Goal: Information Seeking & Learning: Find specific fact

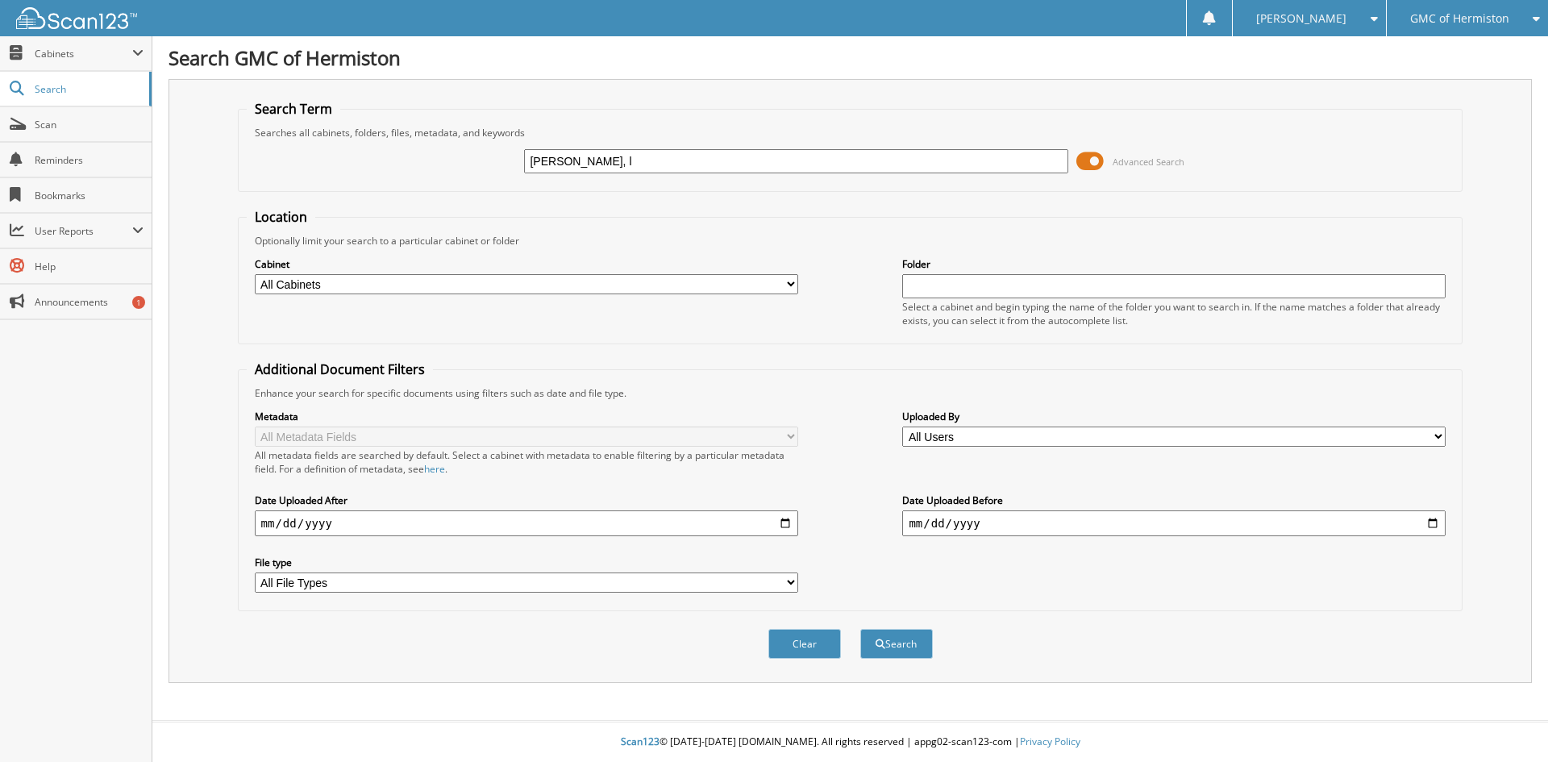
type input "jones, l"
click at [860, 629] on button "Search" at bounding box center [896, 644] width 73 height 30
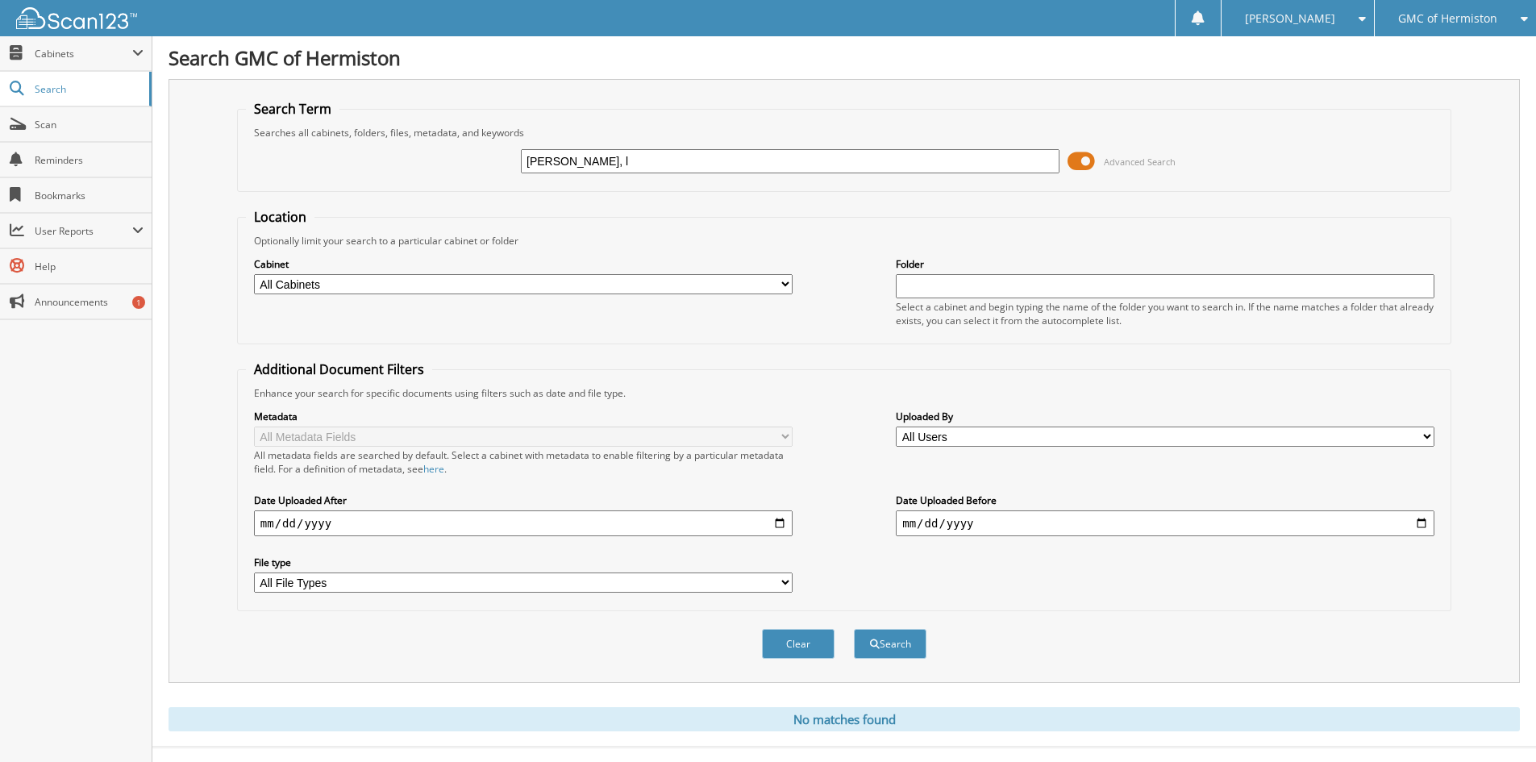
scroll to position [27, 0]
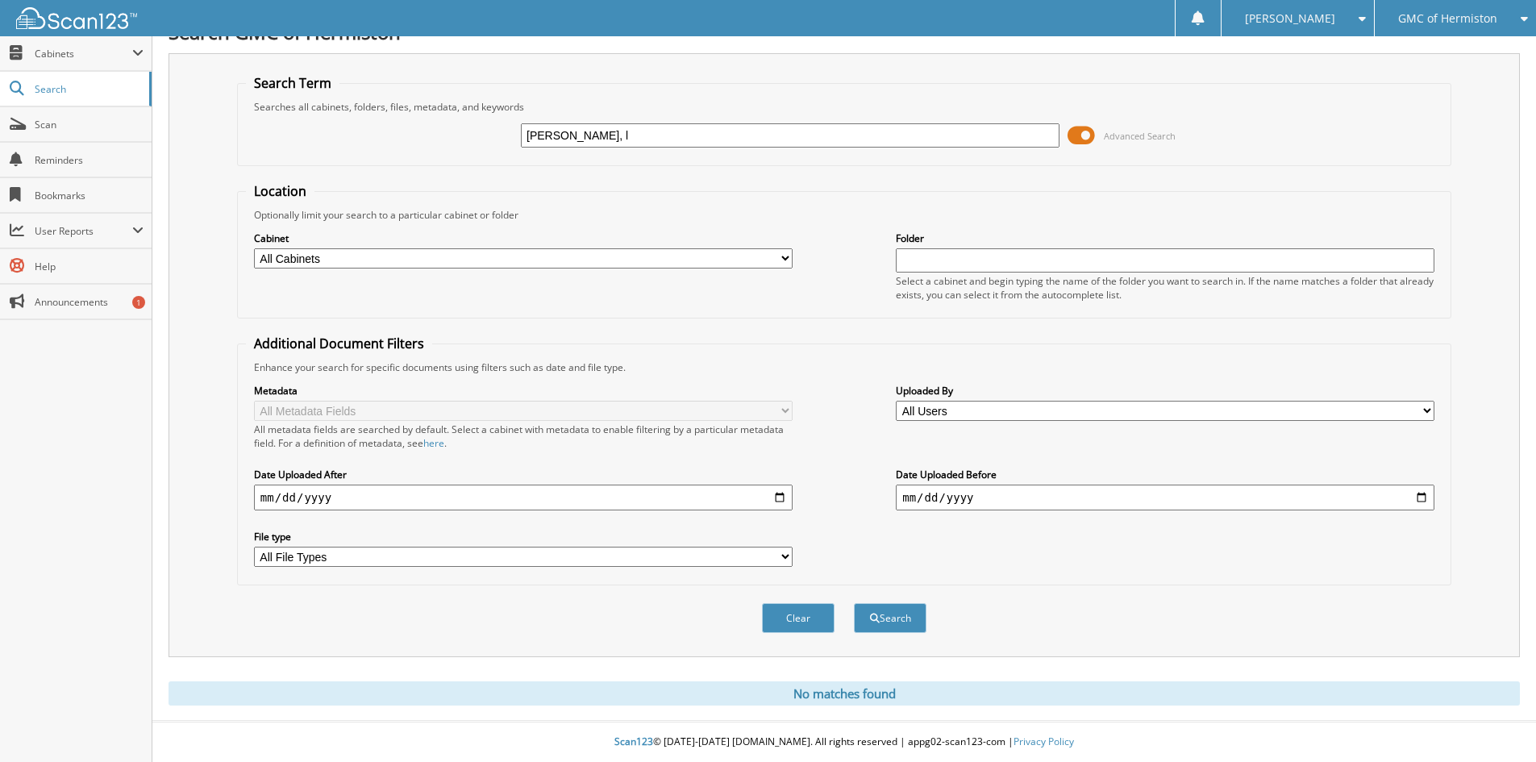
click at [584, 144] on input "jones, l" at bounding box center [790, 135] width 539 height 24
type input "[PERSON_NAME]"
click at [854, 603] on button "Search" at bounding box center [890, 618] width 73 height 30
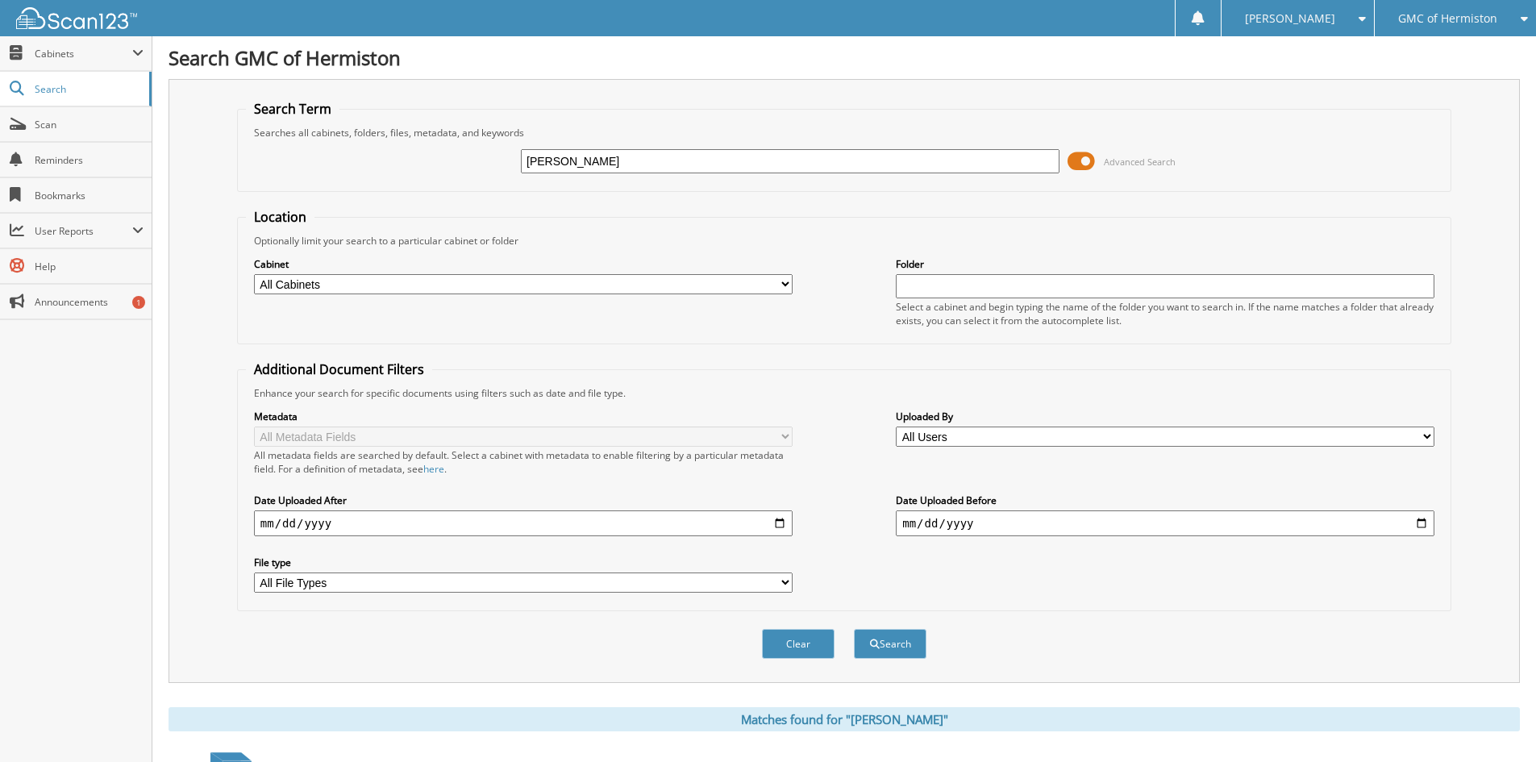
drag, startPoint x: 598, startPoint y: 156, endPoint x: 189, endPoint y: 149, distance: 409.6
click at [182, 154] on div "Search Term Searches all cabinets, folders, files, metadata, and keywords [PERS…" at bounding box center [844, 381] width 1351 height 604
type input "25ug125k"
click at [854, 629] on button "Search" at bounding box center [890, 644] width 73 height 30
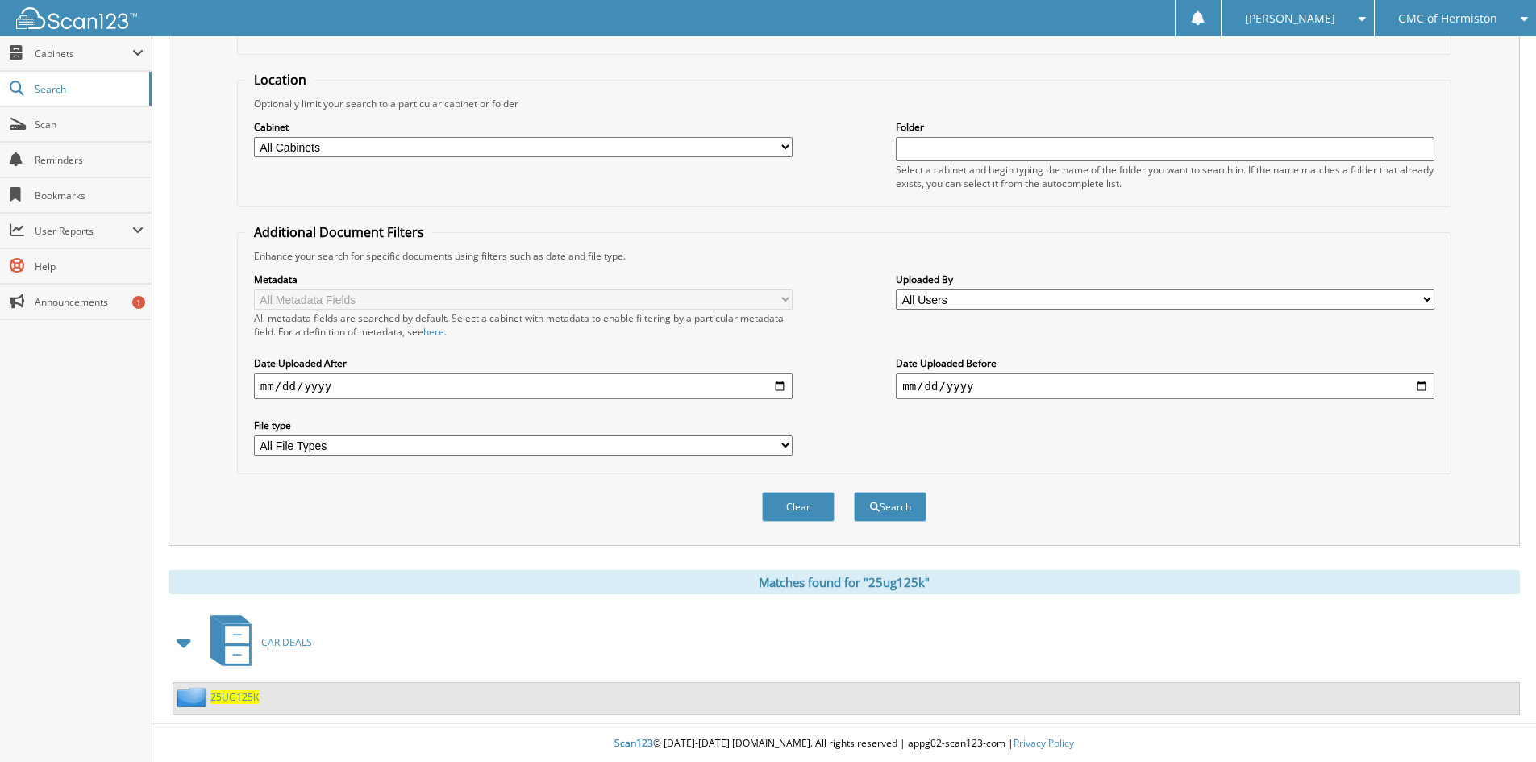
scroll to position [139, 0]
click at [241, 699] on span "25UG125K" at bounding box center [234, 696] width 48 height 14
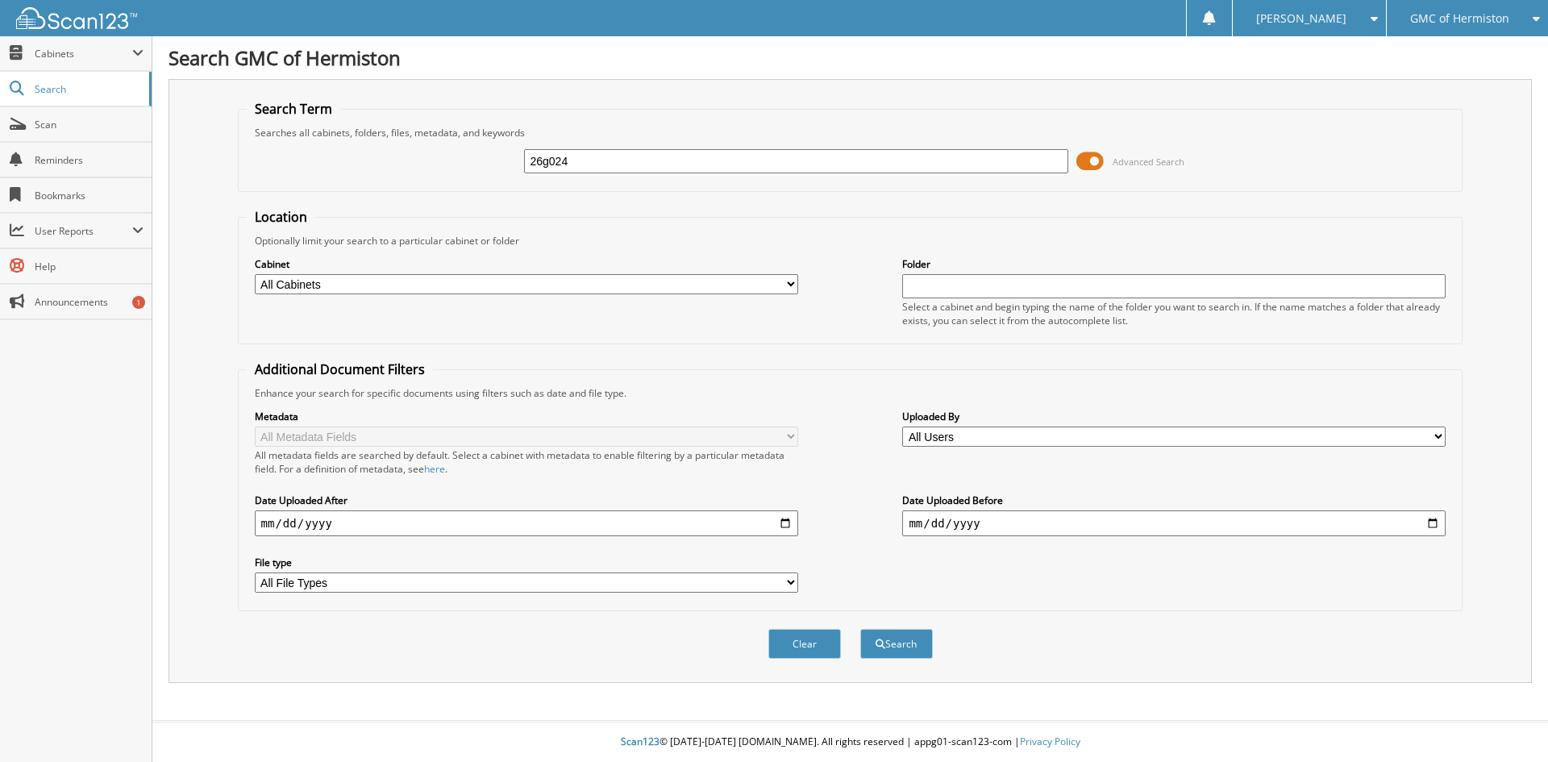
type input "26g024"
click at [860, 629] on button "Search" at bounding box center [896, 644] width 73 height 30
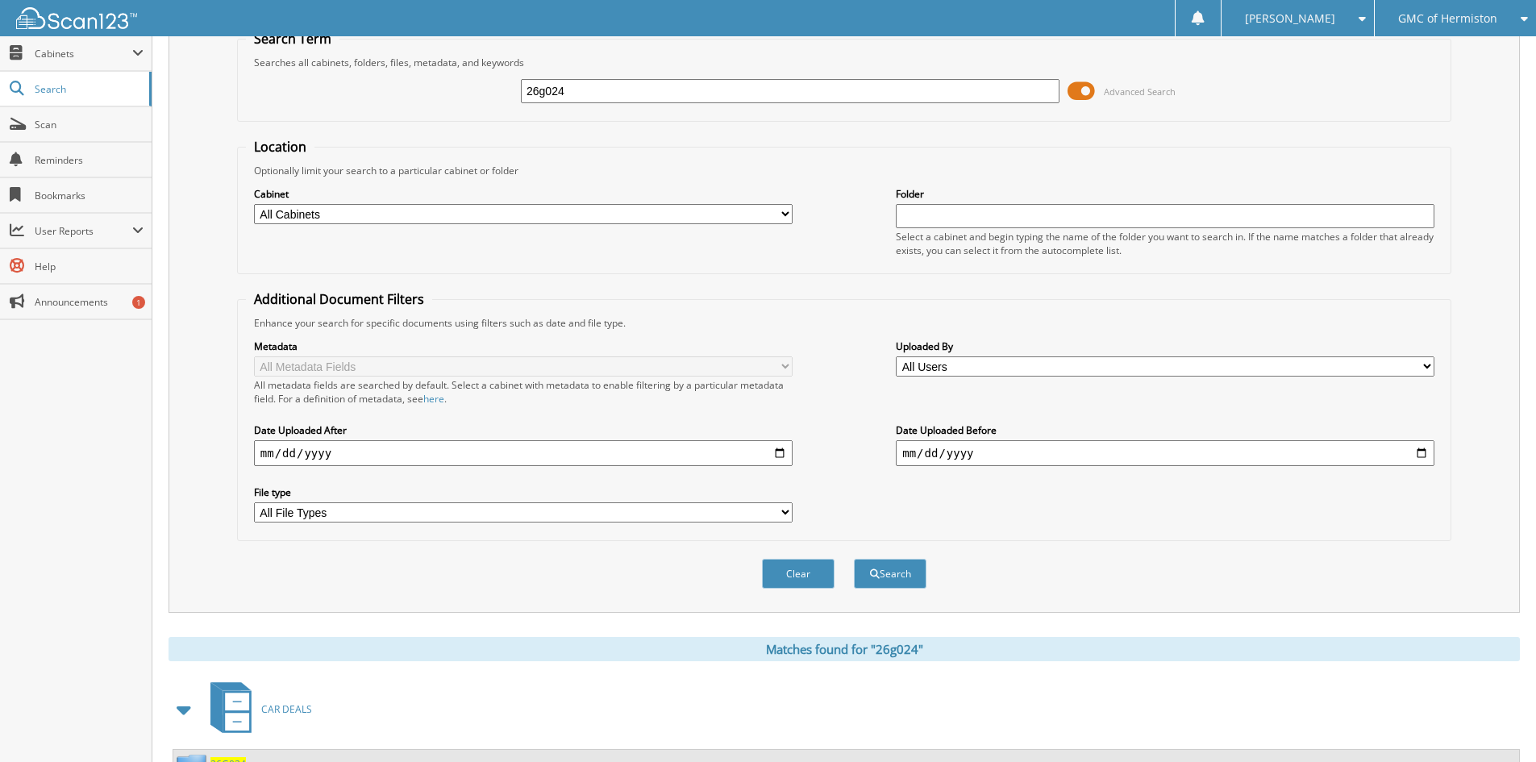
scroll to position [139, 0]
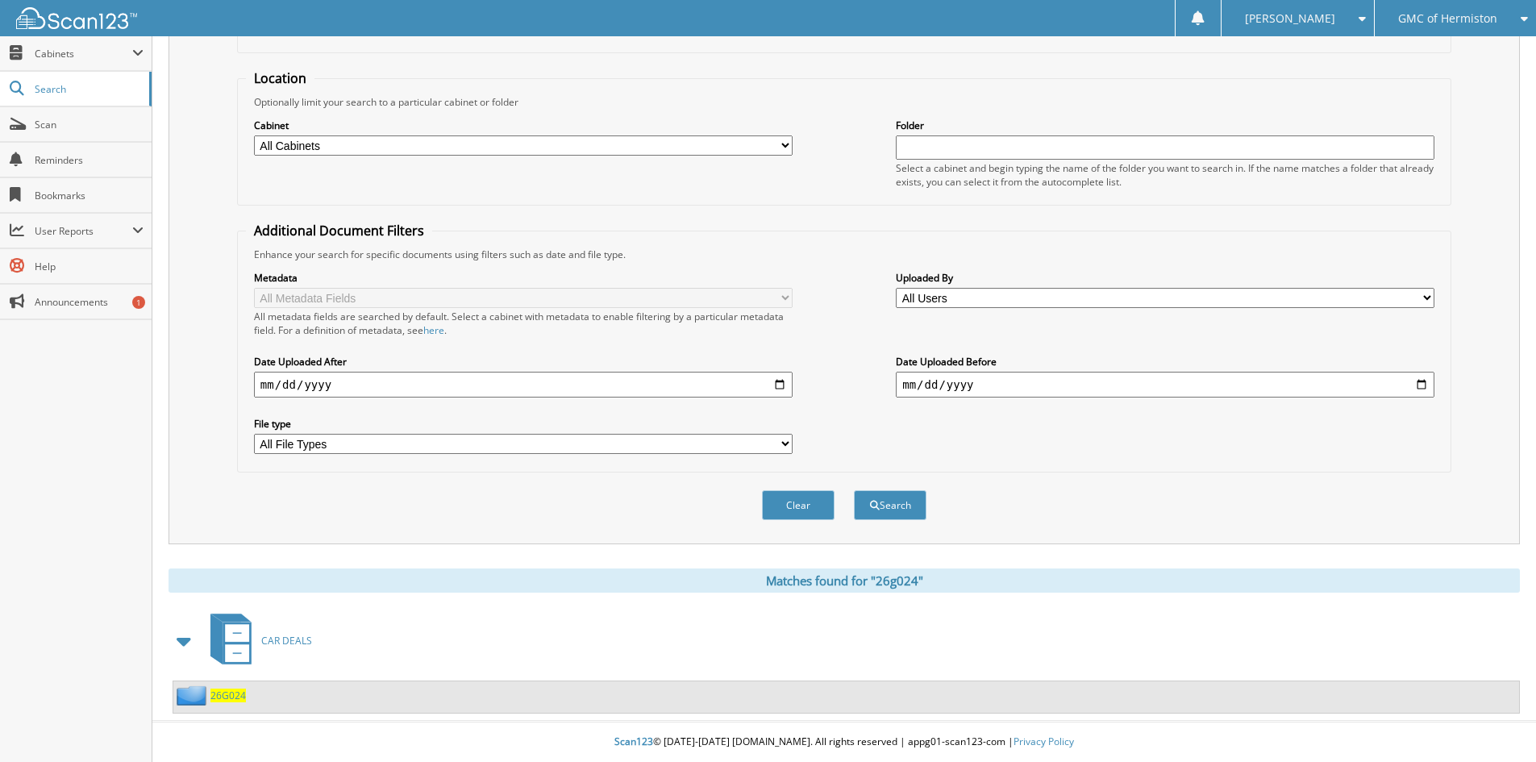
click at [227, 692] on span "26G024" at bounding box center [227, 696] width 35 height 14
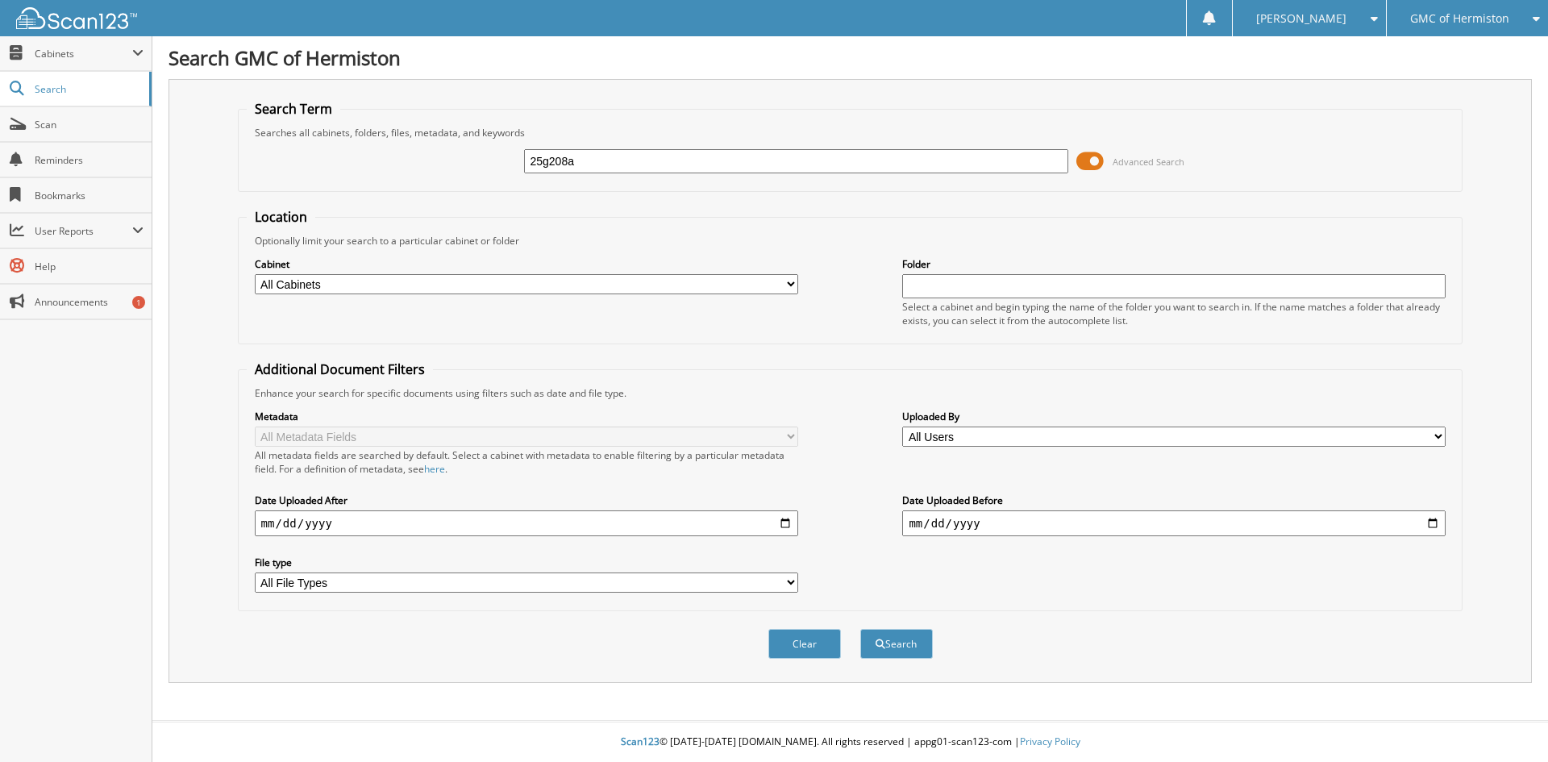
type input "25g208a"
click at [860, 629] on button "Search" at bounding box center [896, 644] width 73 height 30
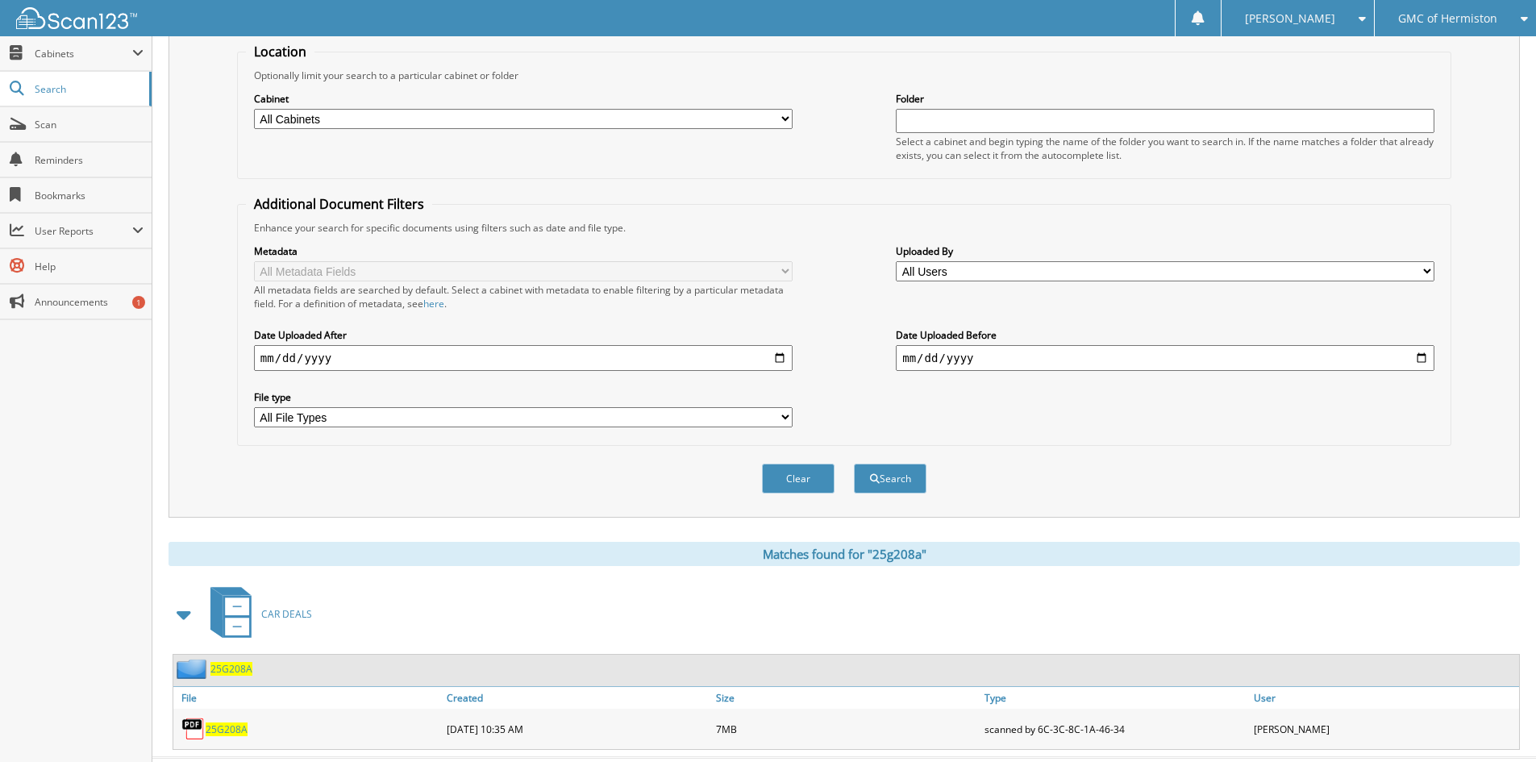
scroll to position [202, 0]
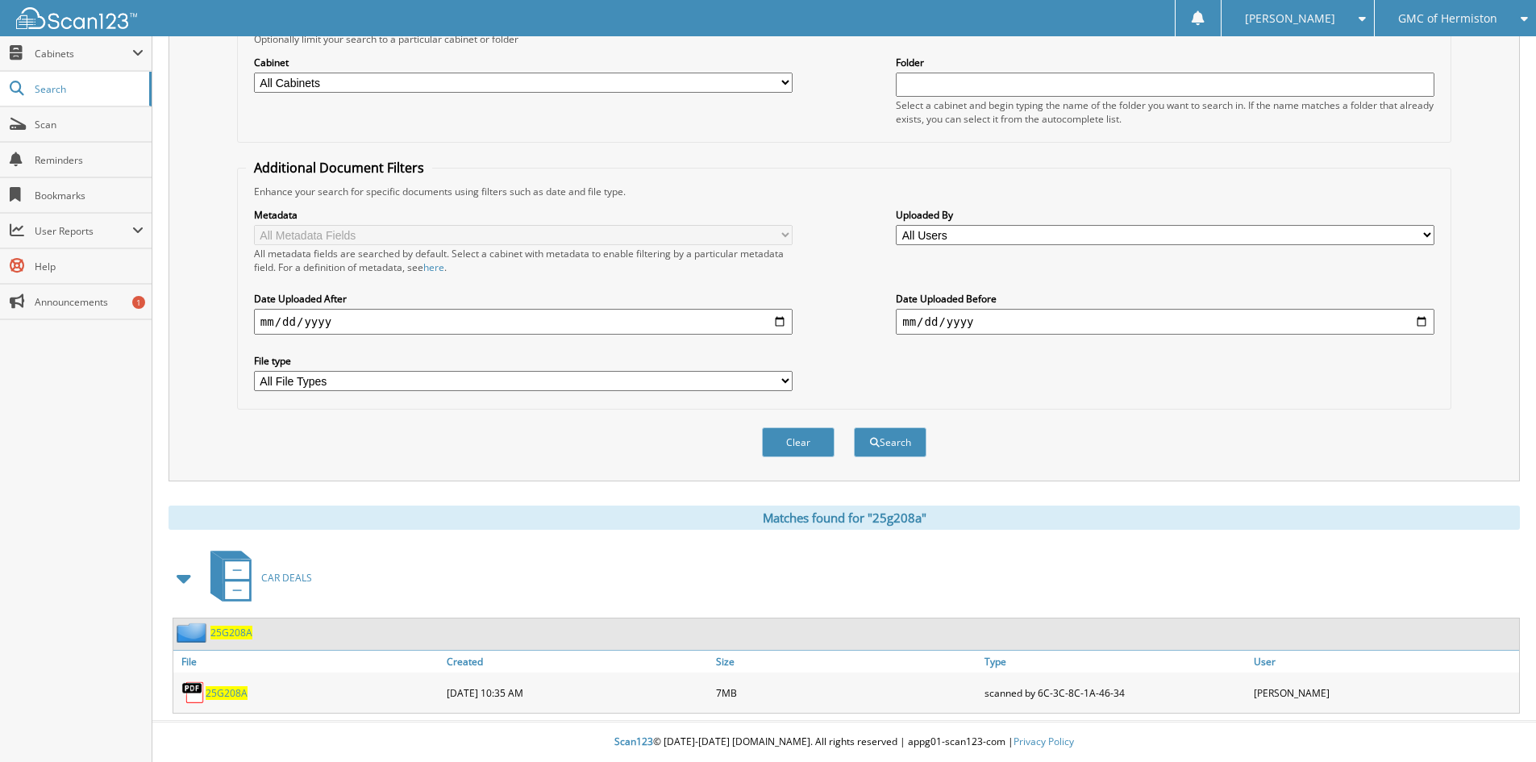
click at [226, 632] on span "25G208A" at bounding box center [231, 633] width 42 height 14
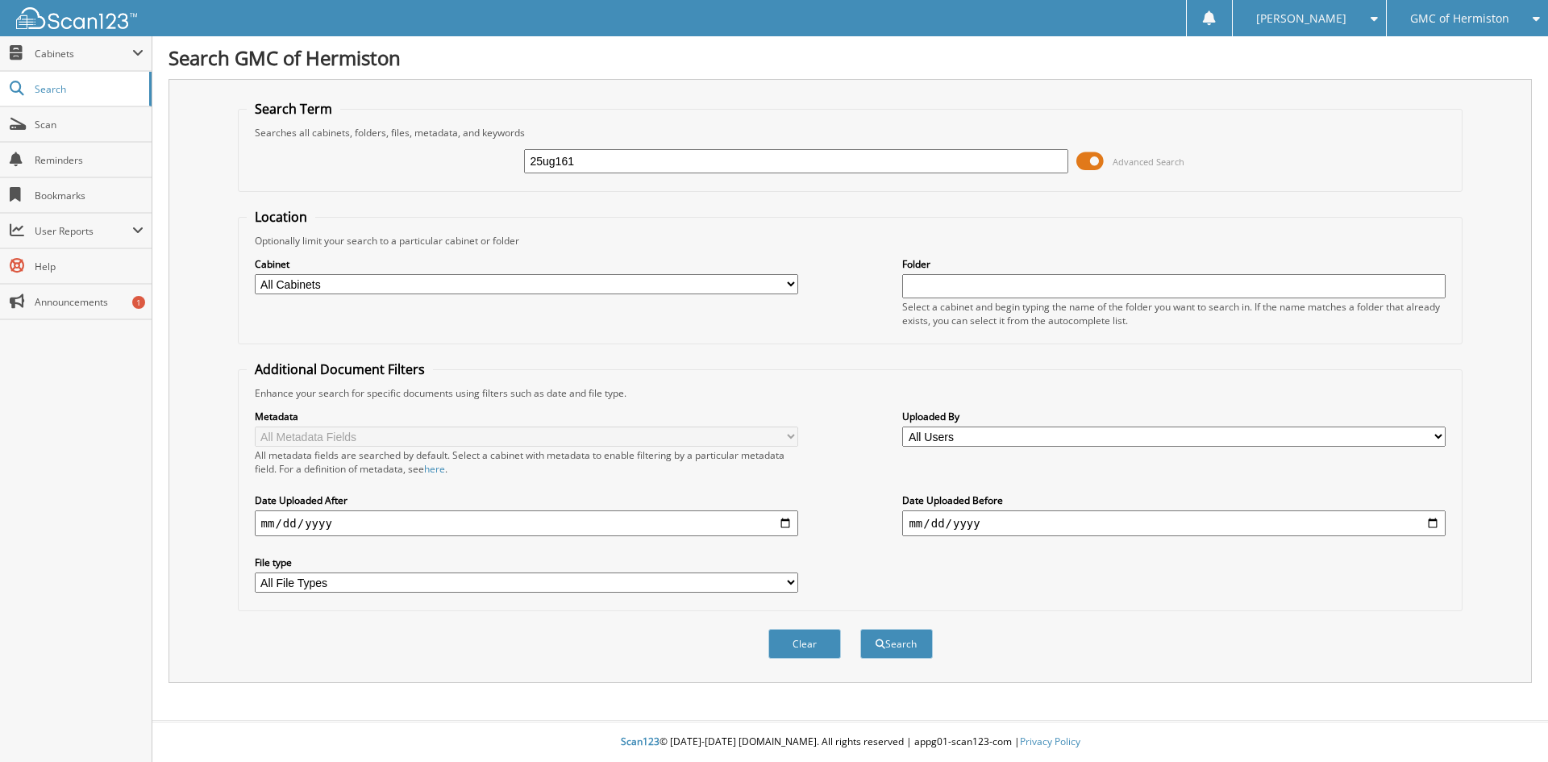
type input "25ug161"
click at [860, 629] on button "Search" at bounding box center [896, 644] width 73 height 30
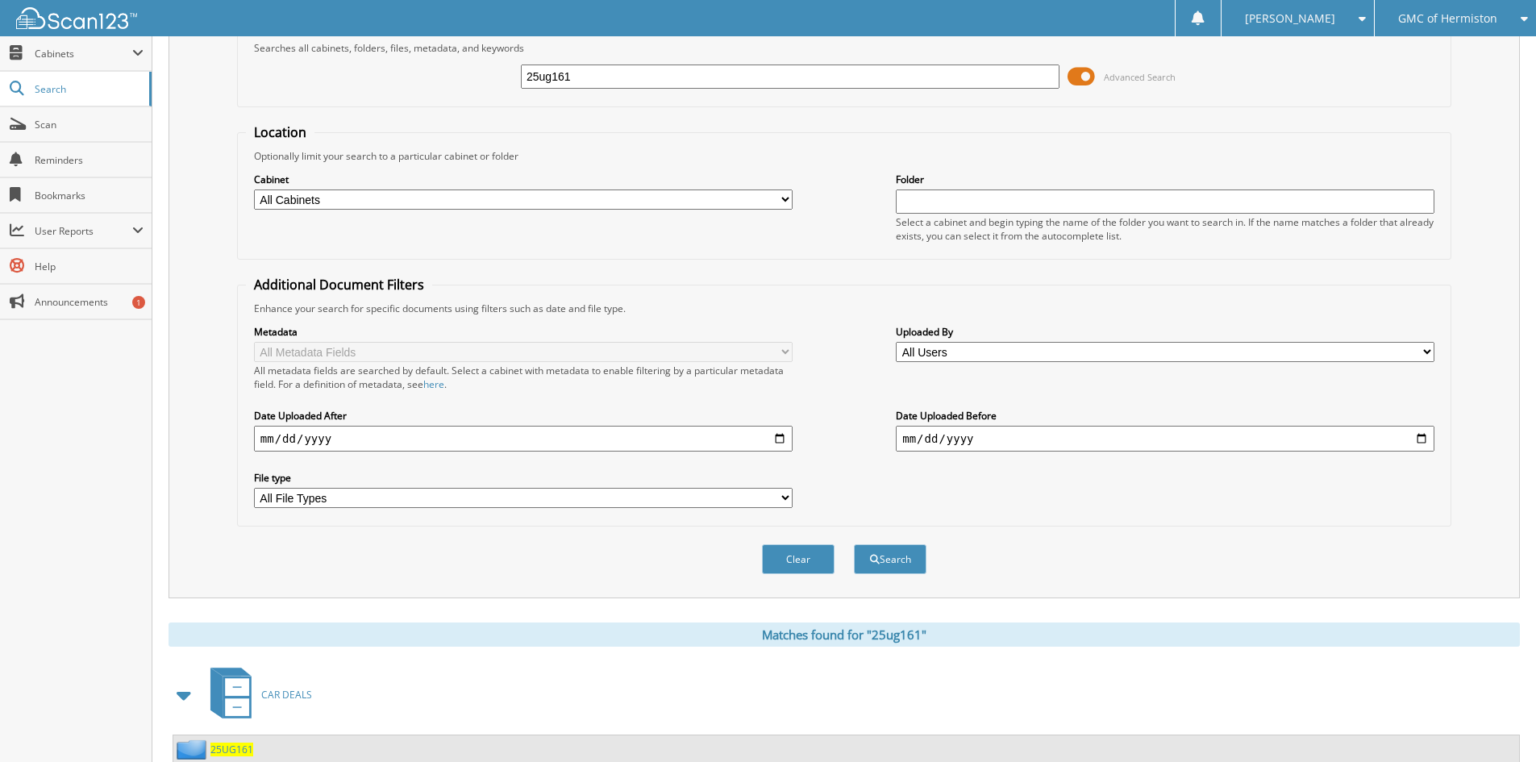
scroll to position [139, 0]
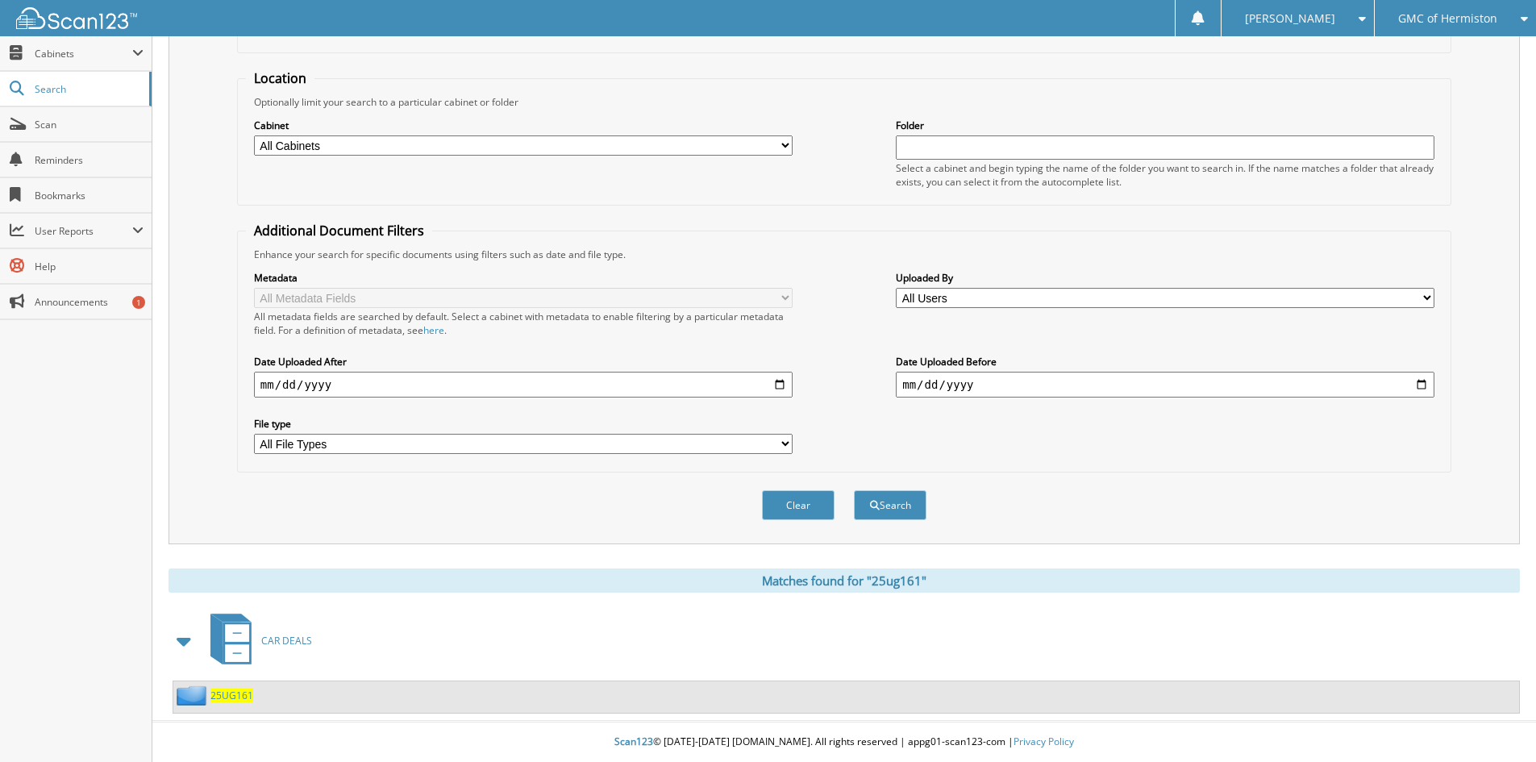
click at [220, 695] on span "25UG161" at bounding box center [231, 696] width 43 height 14
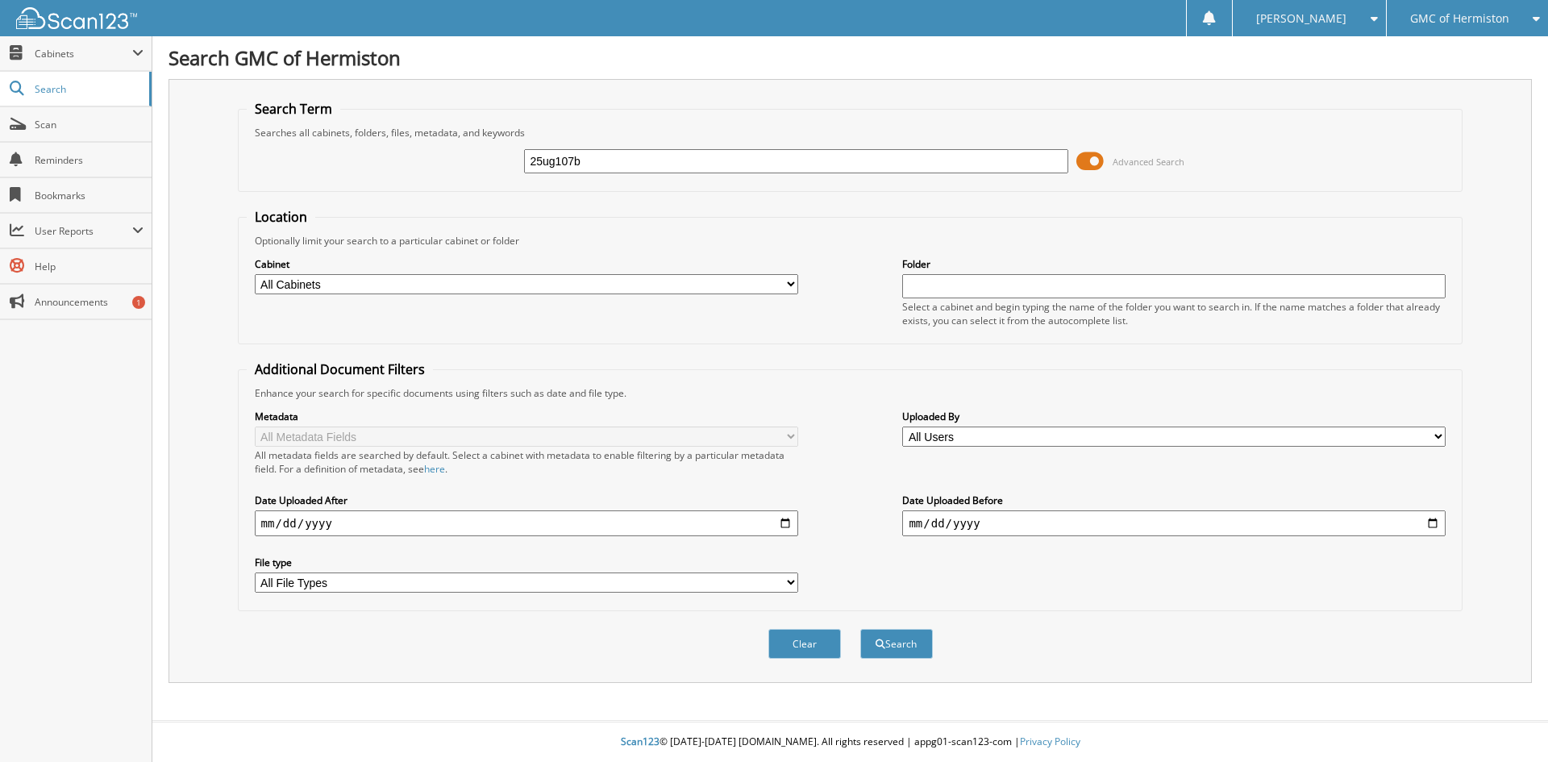
type input "25ug107b"
click at [860, 629] on button "Search" at bounding box center [896, 644] width 73 height 30
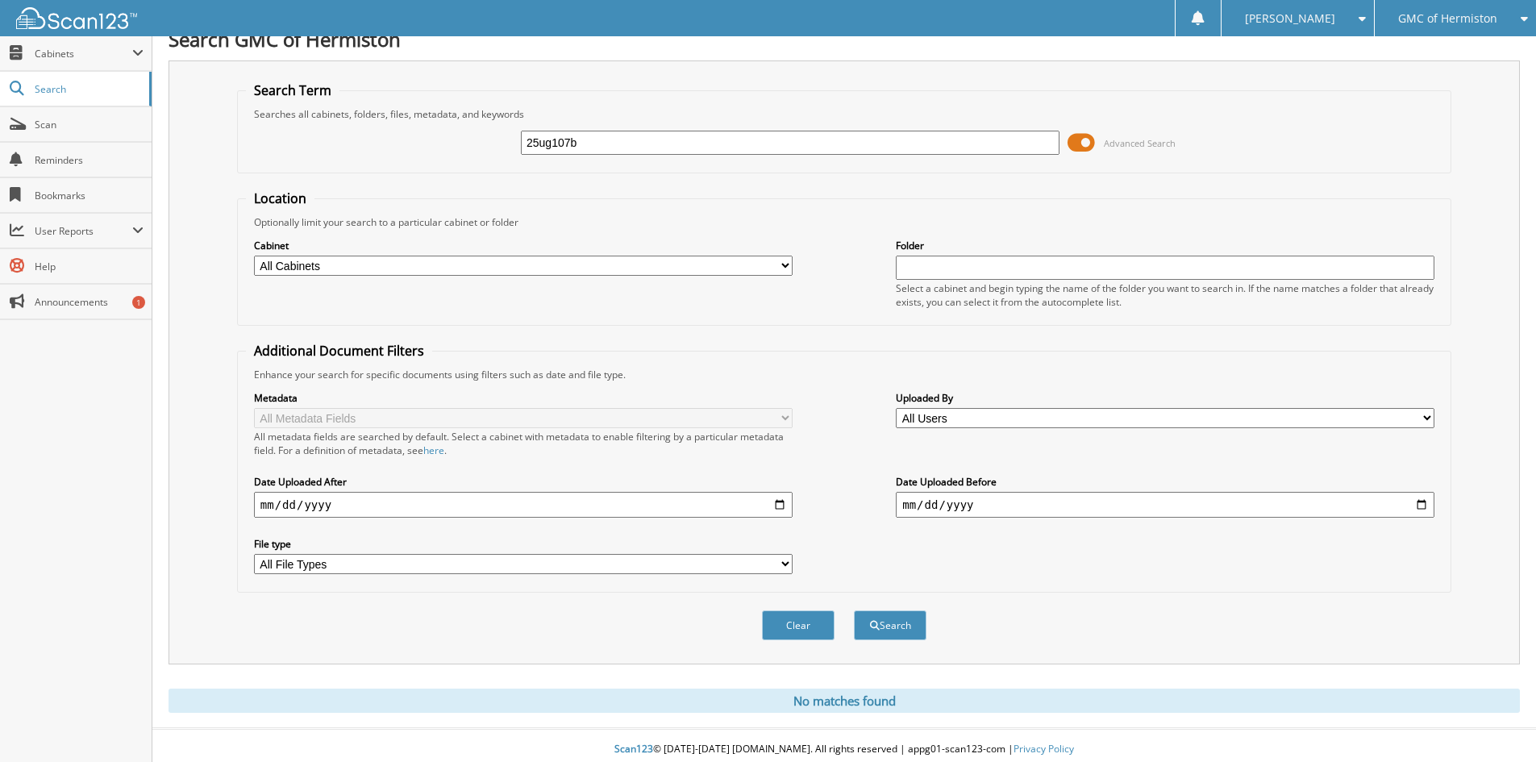
scroll to position [27, 0]
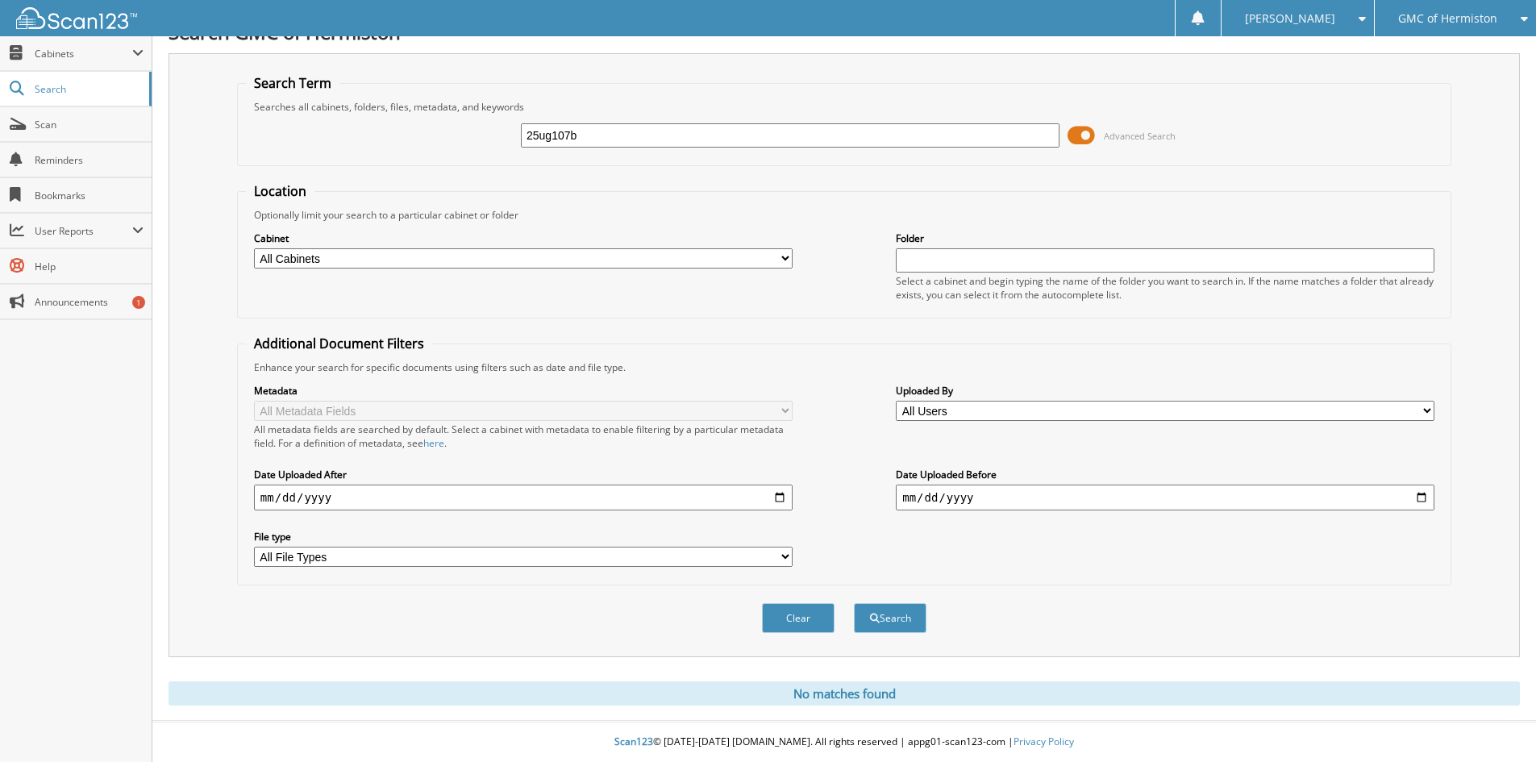
drag, startPoint x: 599, startPoint y: 140, endPoint x: 426, endPoint y: 119, distance: 174.6
click at [426, 119] on div "25ug107b Advanced Search" at bounding box center [844, 136] width 1196 height 44
type input "[PERSON_NAME]"
click at [854, 603] on button "Search" at bounding box center [890, 618] width 73 height 30
